Goal: Use online tool/utility: Utilize a website feature to perform a specific function

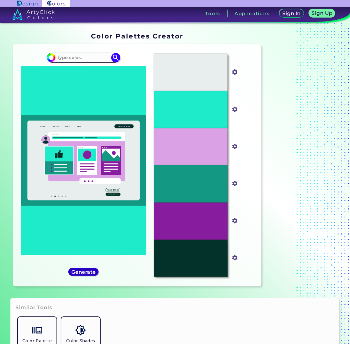
click at [90, 273] on h5 "Generate" at bounding box center [84, 272] width 22 height 5
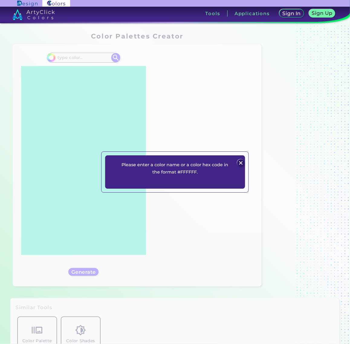
click at [239, 162] on img at bounding box center [241, 162] width 7 height 7
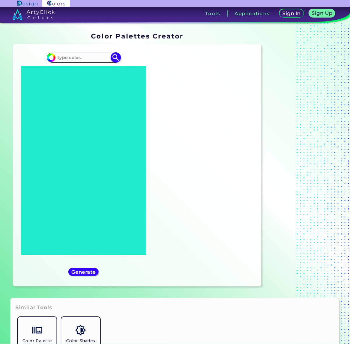
click at [64, 59] on input at bounding box center [83, 58] width 56 height 8
paste input "#A18720"
type input "#A18720"
click at [119, 59] on img at bounding box center [115, 57] width 11 height 11
type input "#a18720"
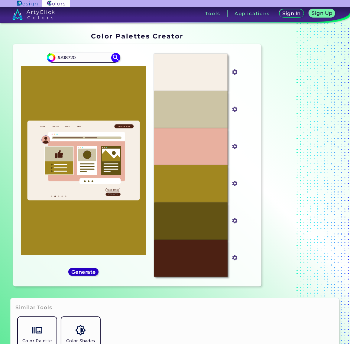
click at [85, 271] on h5 "Generate" at bounding box center [84, 272] width 22 height 5
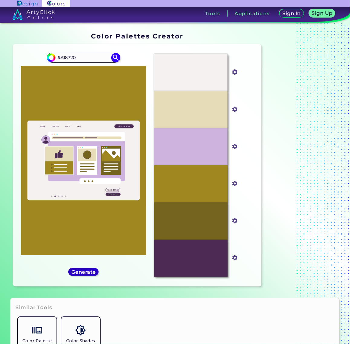
click at [84, 271] on h5 "Generate" at bounding box center [84, 272] width 22 height 5
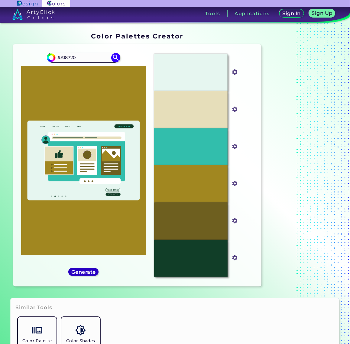
click at [84, 271] on h5 "Generate" at bounding box center [84, 272] width 22 height 5
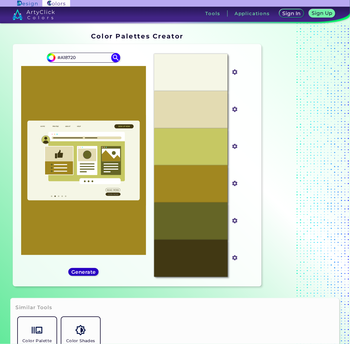
click at [84, 271] on h5 "Generate" at bounding box center [84, 272] width 22 height 5
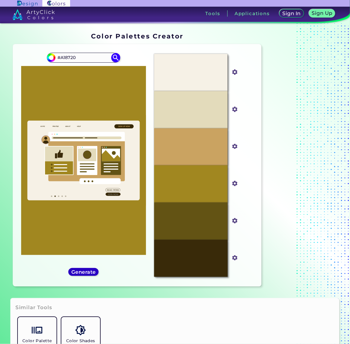
click at [84, 271] on h5 "Generate" at bounding box center [84, 272] width 22 height 5
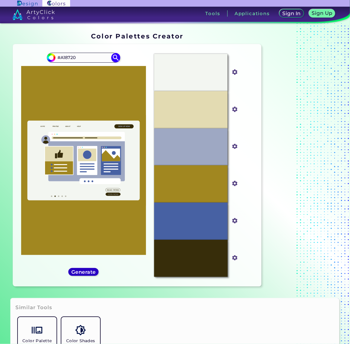
click at [84, 271] on h5 "Generate" at bounding box center [84, 272] width 22 height 5
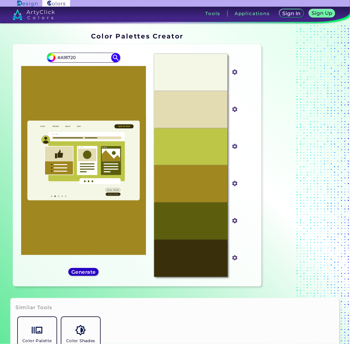
click at [84, 270] on h5 "Generate" at bounding box center [84, 272] width 22 height 5
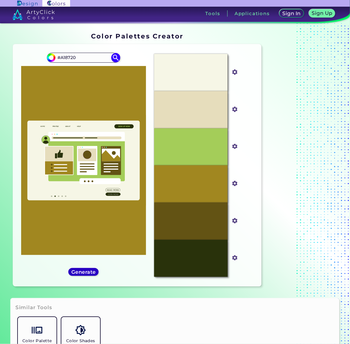
click at [84, 270] on h5 "Generate" at bounding box center [84, 272] width 22 height 5
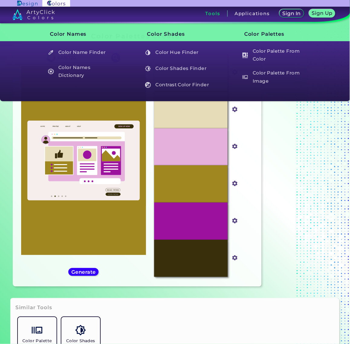
click at [217, 15] on h3 "Tools" at bounding box center [212, 13] width 15 height 5
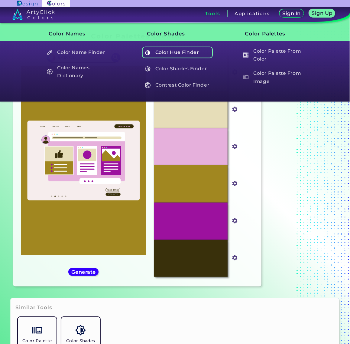
click at [185, 50] on h5 "Color Hue Finder" at bounding box center [177, 52] width 71 height 11
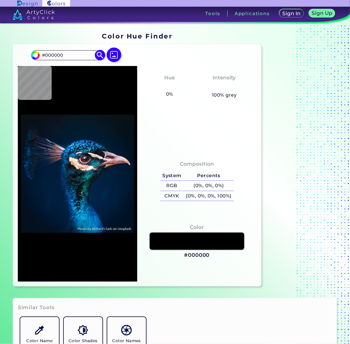
click at [63, 55] on input "#000000" at bounding box center [68, 55] width 56 height 8
click at [64, 54] on input "#000000" at bounding box center [68, 55] width 56 height 8
paste input "68A04"
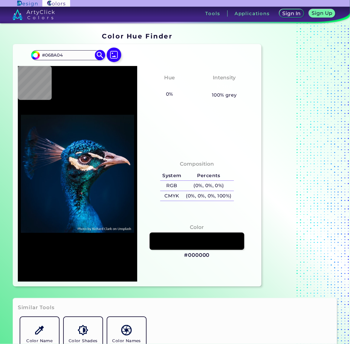
type input "#068A04"
click at [100, 57] on img at bounding box center [100, 55] width 11 height 11
type input "#068a04"
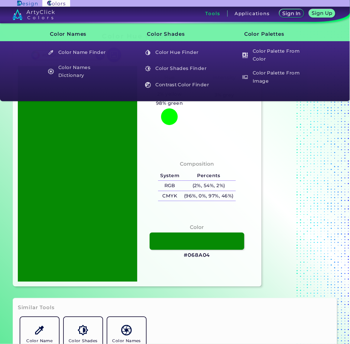
click at [40, 12] on img at bounding box center [33, 14] width 43 height 11
